Goal: Task Accomplishment & Management: Manage account settings

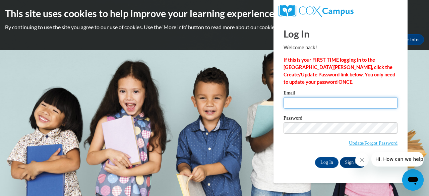
click at [314, 104] on input "Email" at bounding box center [340, 102] width 114 height 11
type input "[EMAIL_ADDRESS][DOMAIN_NAME]"
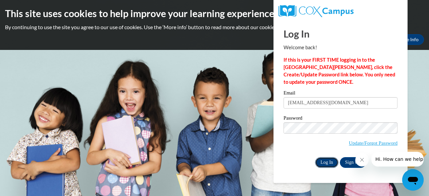
click at [330, 162] on input "Log In" at bounding box center [326, 162] width 23 height 11
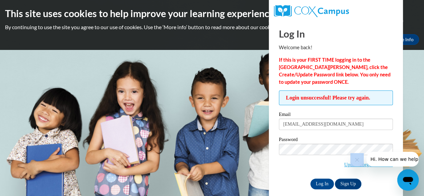
drag, startPoint x: 732, startPoint y: 339, endPoint x: 361, endPoint y: 163, distance: 410.5
click at [361, 163] on button "Close message from company" at bounding box center [356, 159] width 13 height 13
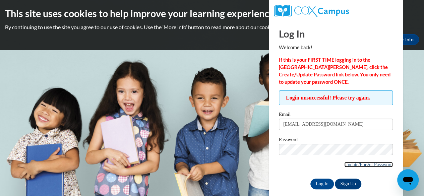
click at [350, 165] on link "Update/Forgot Password" at bounding box center [368, 164] width 49 height 5
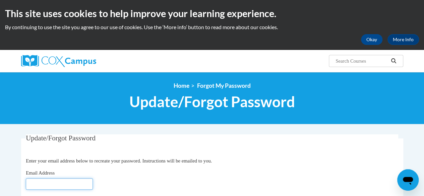
click at [72, 186] on input "Email Address" at bounding box center [59, 183] width 67 height 11
type input "[EMAIL_ADDRESS][DOMAIN_NAME]"
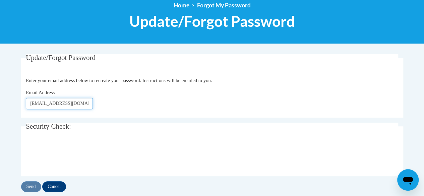
scroll to position [125, 0]
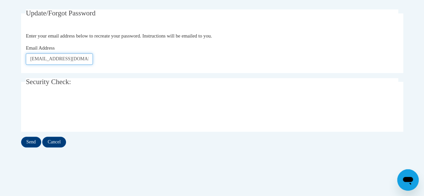
click at [88, 58] on input "[EMAIL_ADDRESS][DOMAIN_NAME]" at bounding box center [59, 58] width 67 height 11
click at [32, 142] on input "Send" at bounding box center [31, 142] width 20 height 11
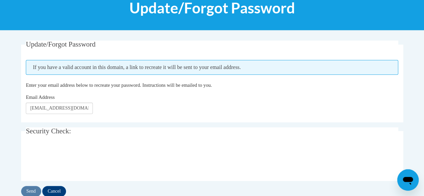
scroll to position [107, 0]
